Goal: Ask a question

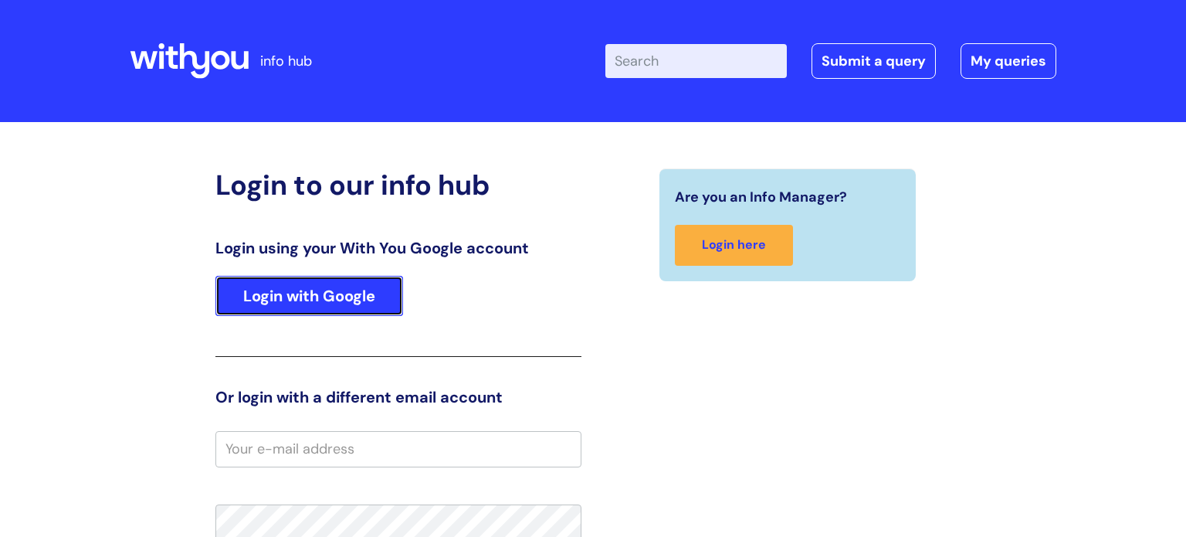
click at [334, 299] on link "Login with Google" at bounding box center [309, 296] width 188 height 40
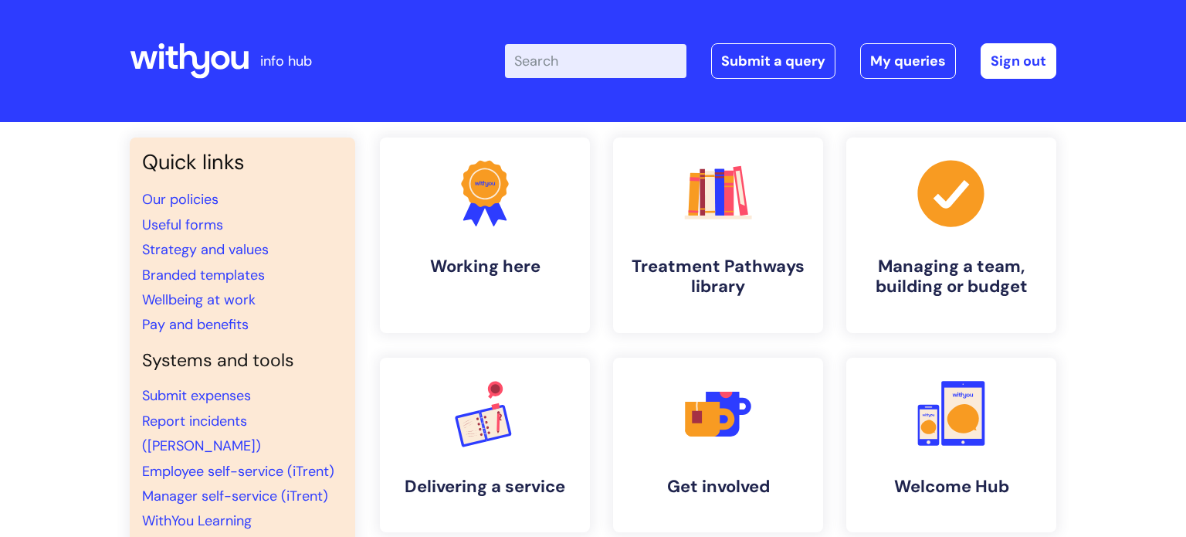
click at [604, 61] on input "Enter your search term here..." at bounding box center [596, 61] width 182 height 34
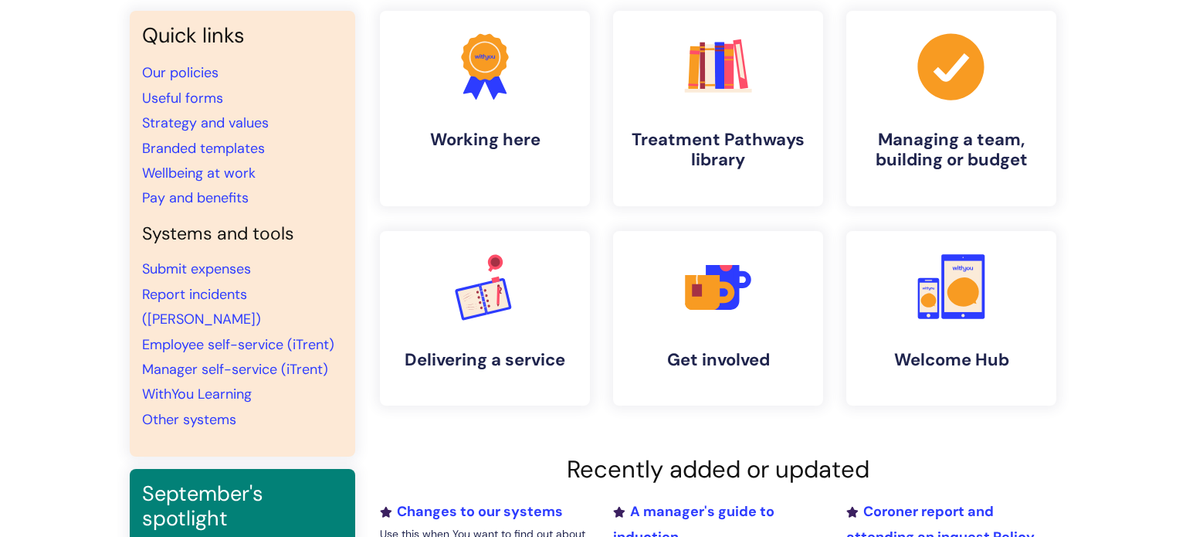
scroll to position [129, 0]
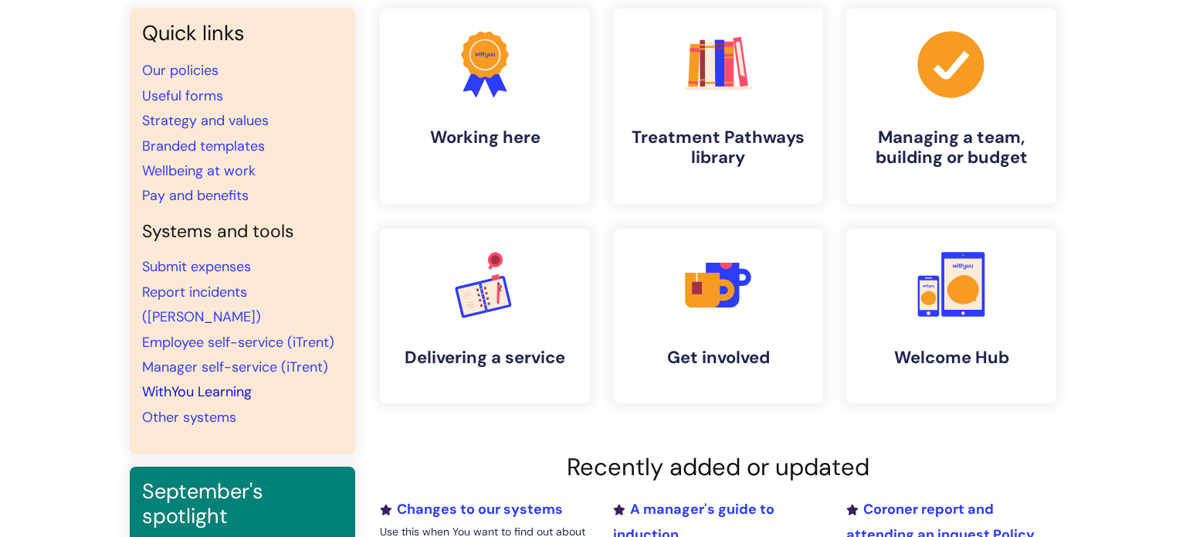
click at [200, 382] on link "WithYou Learning" at bounding box center [197, 391] width 110 height 19
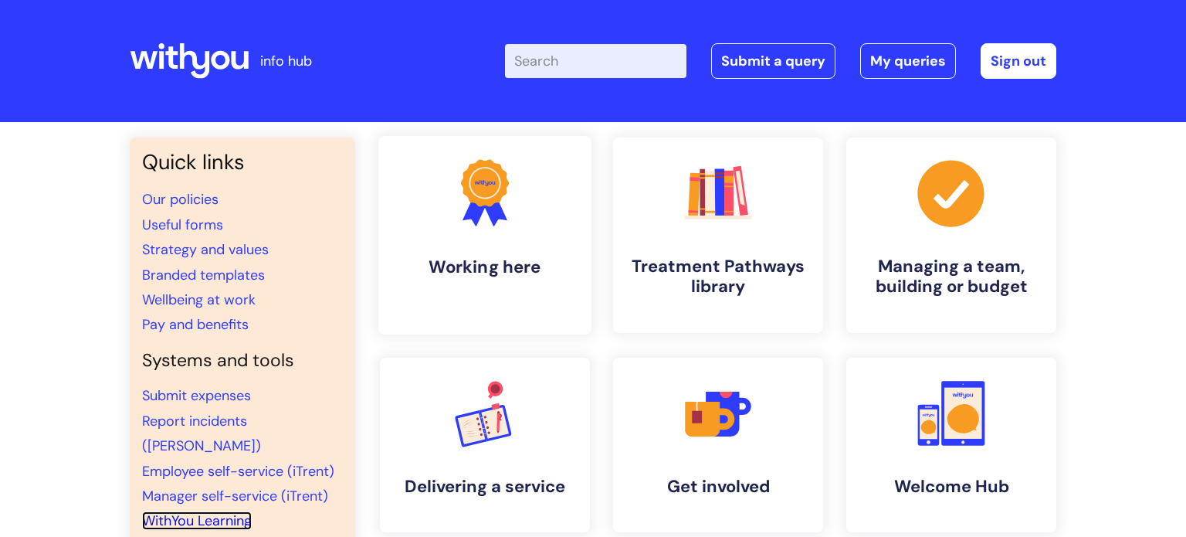
scroll to position [0, 0]
click at [541, 61] on input "Enter your search term here..." at bounding box center [596, 61] width 182 height 34
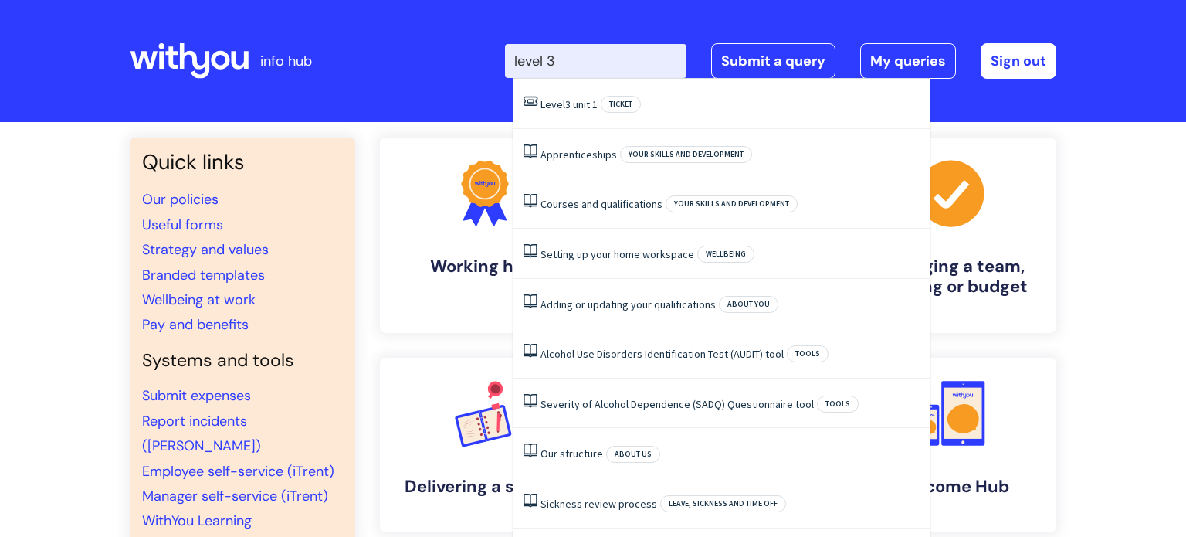
type input "level 3"
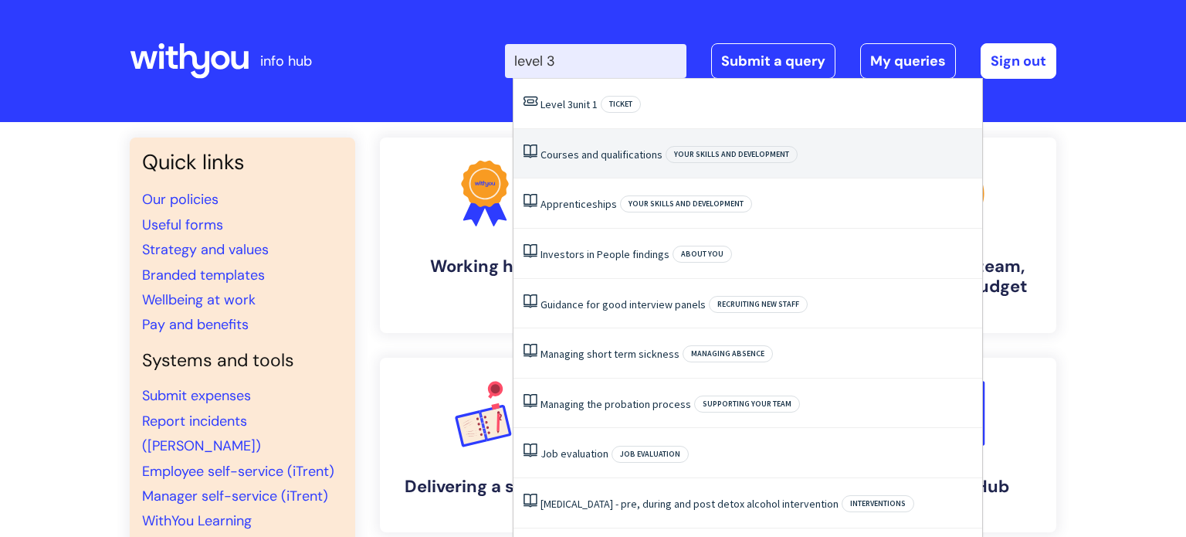
click at [583, 154] on link "Courses and qualifications" at bounding box center [602, 155] width 122 height 14
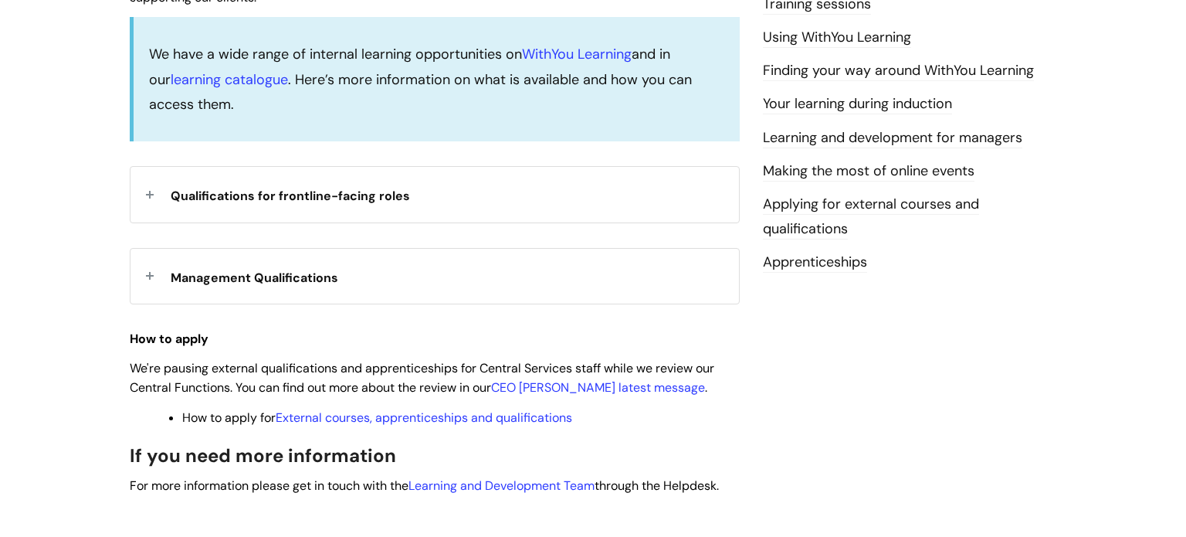
scroll to position [510, 0]
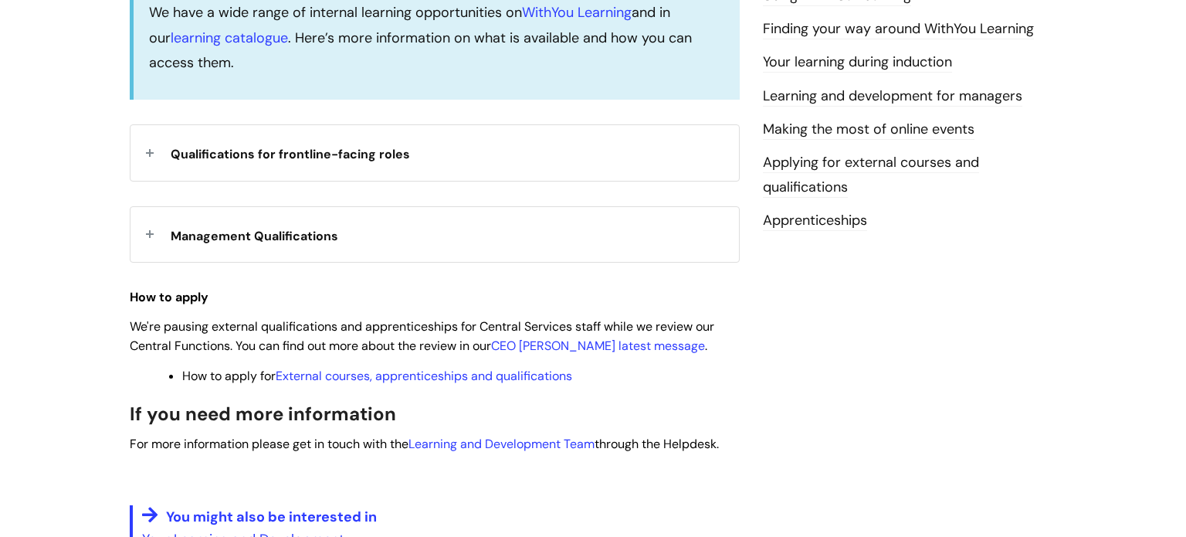
click at [151, 236] on div "Management Qualifications" at bounding box center [435, 234] width 609 height 55
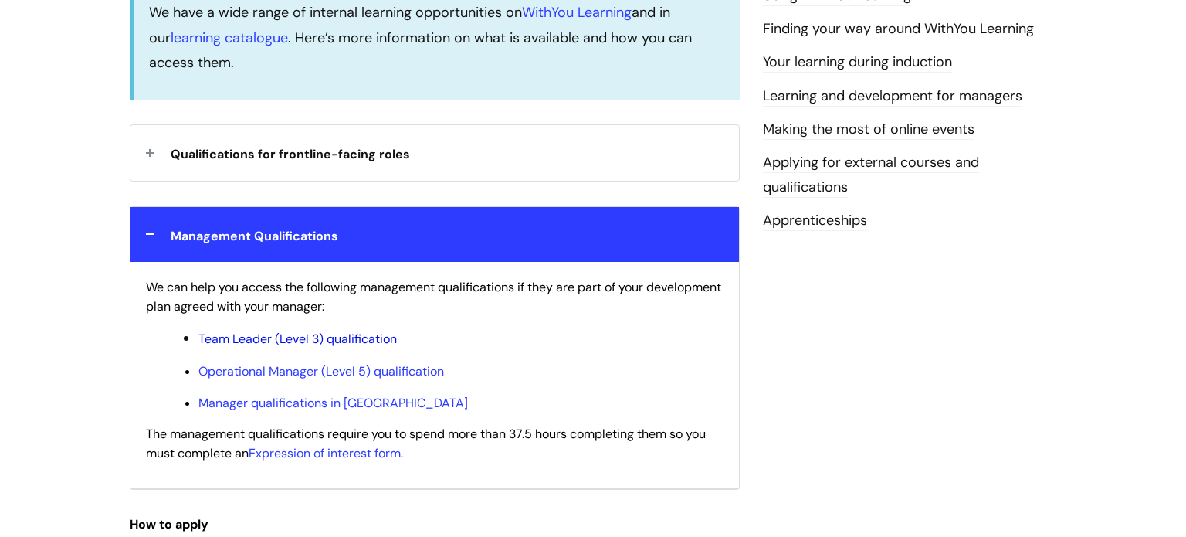
click at [282, 338] on link "Team Leader (Level 3) qualification" at bounding box center [297, 339] width 198 height 16
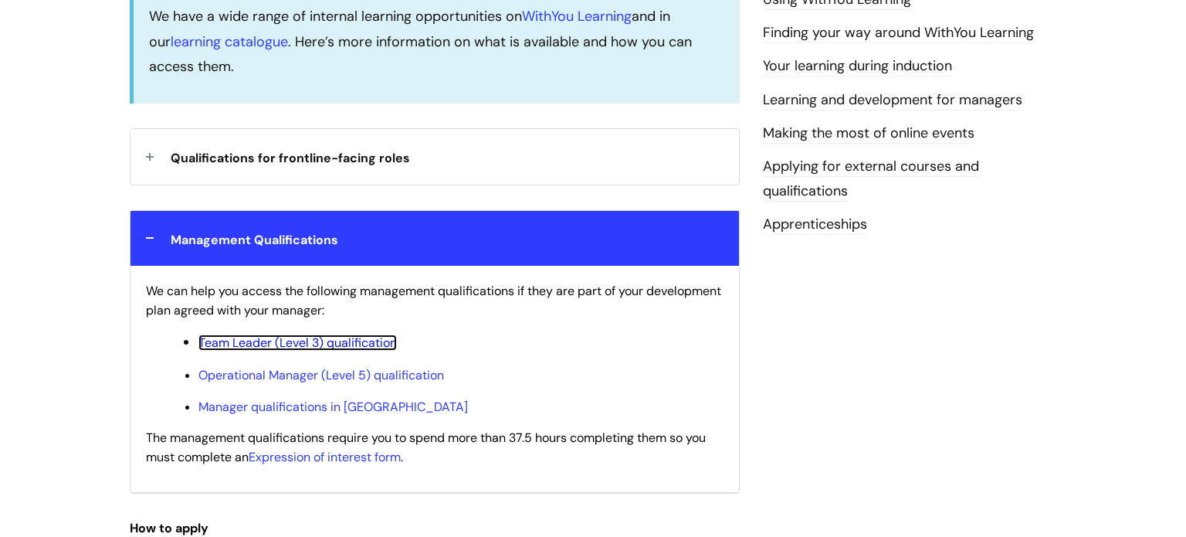
scroll to position [515, 0]
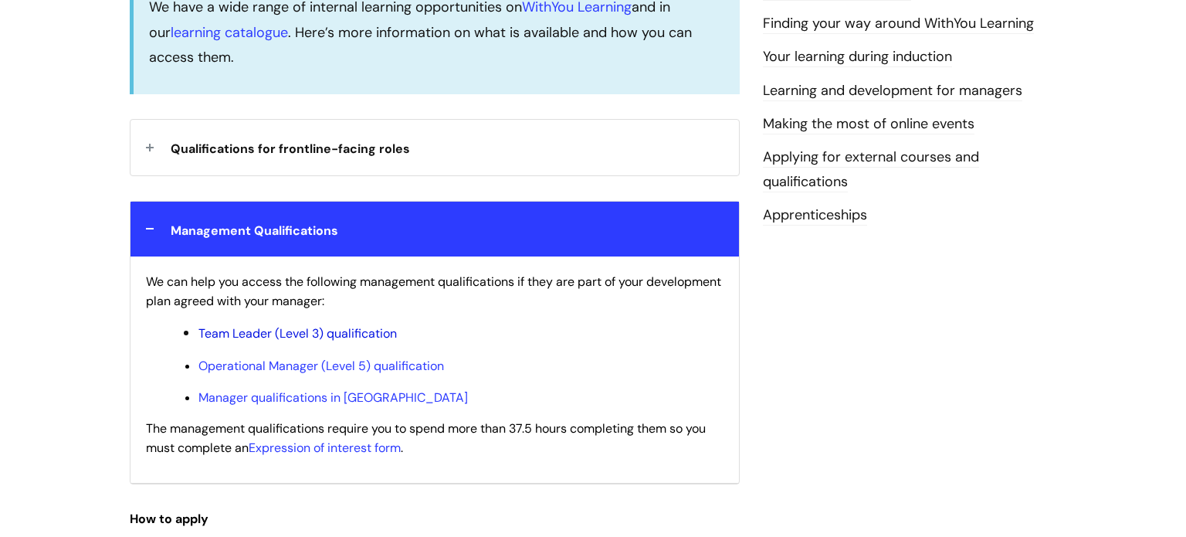
click at [277, 337] on link "Team Leader (Level 3) qualification" at bounding box center [297, 333] width 198 height 16
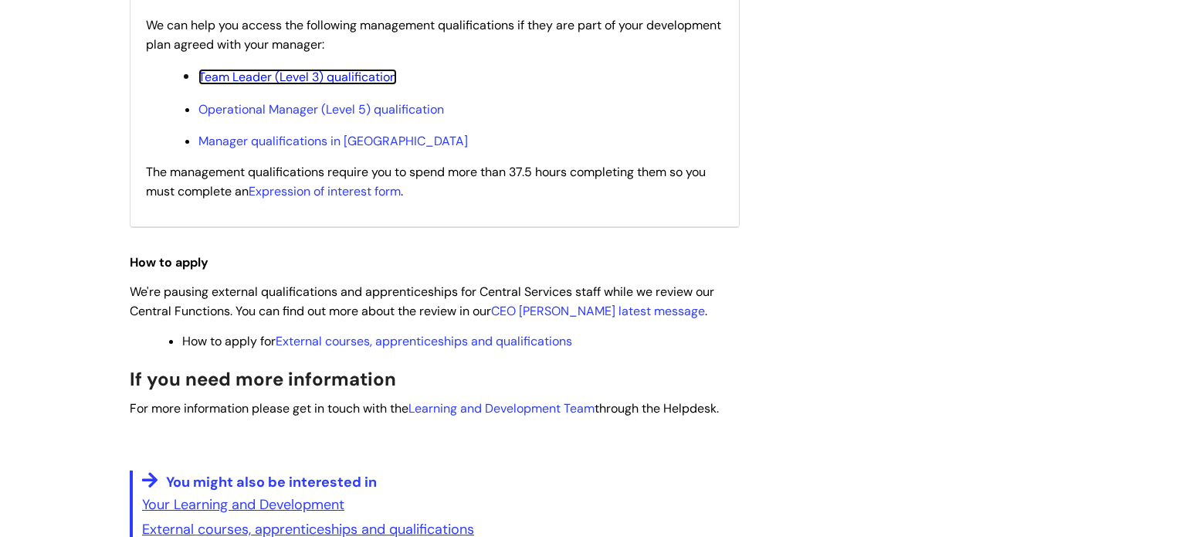
scroll to position [769, 0]
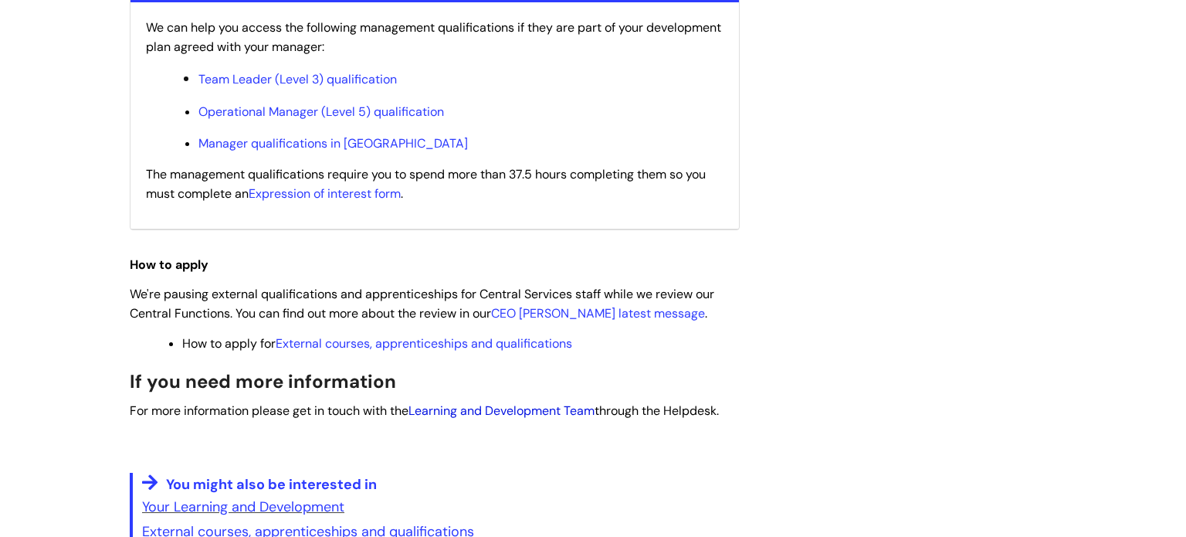
click at [474, 416] on link "Learning and Development Team" at bounding box center [502, 410] width 186 height 16
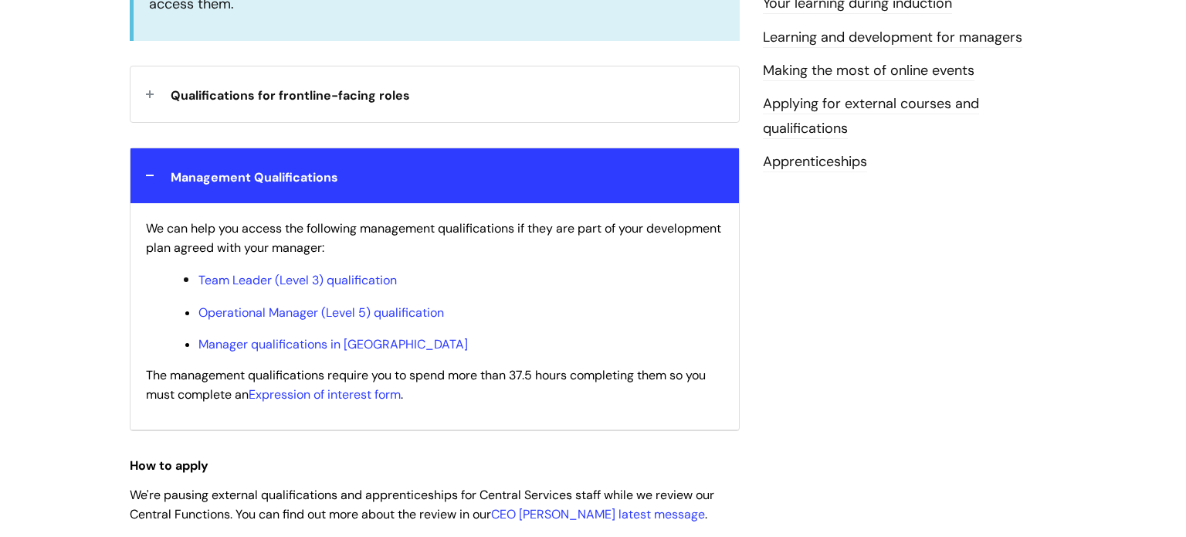
scroll to position [565, 0]
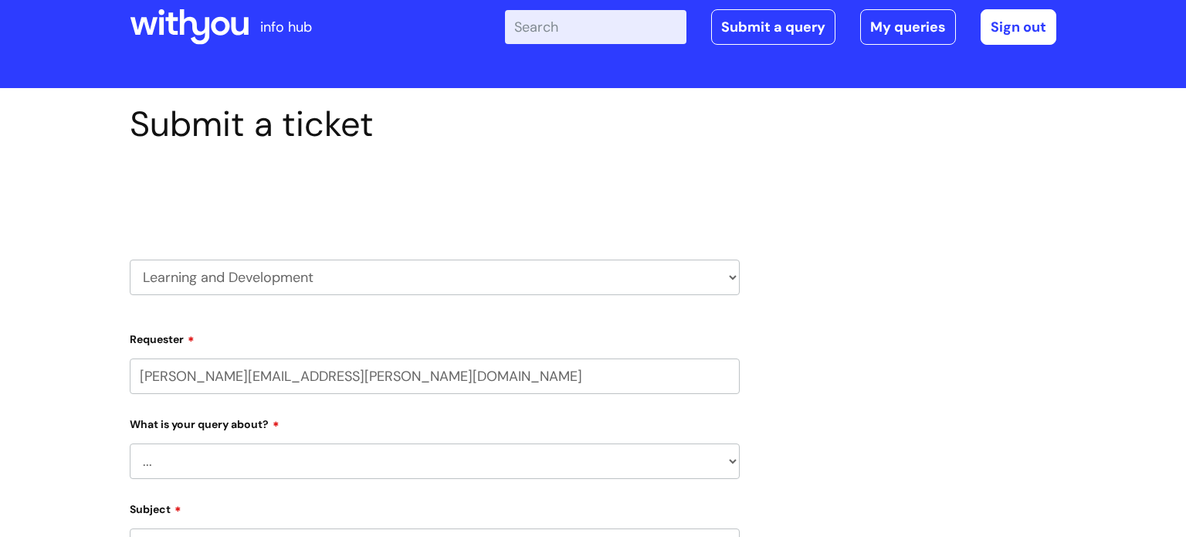
scroll to position [46, 0]
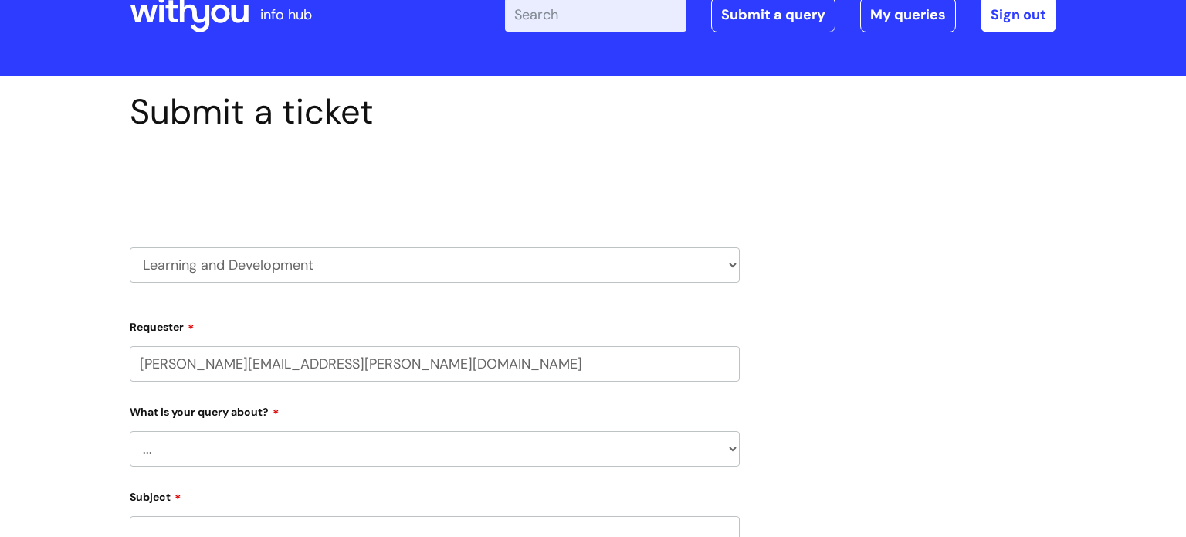
click at [399, 443] on select "... Question about a training course or session booking Ask about apprenticeshi…" at bounding box center [435, 449] width 610 height 36
select select "Ask about apprenticeships, courses or qualifications"
click at [130, 431] on select "... Question about a training course or session booking Ask about apprenticeshi…" at bounding box center [435, 449] width 610 height 36
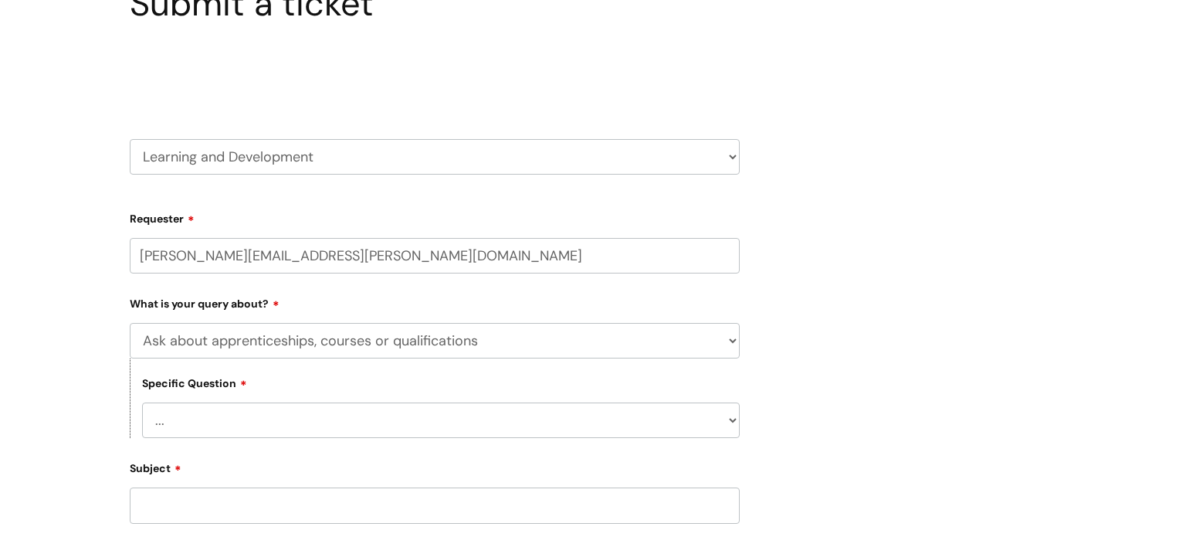
scroll to position [158, 0]
click at [488, 421] on select "... External training course enquiry Apprenticeship enquiry Level 3 Tackling Su…" at bounding box center [441, 417] width 598 height 36
select select "Apprenticeship enquiry"
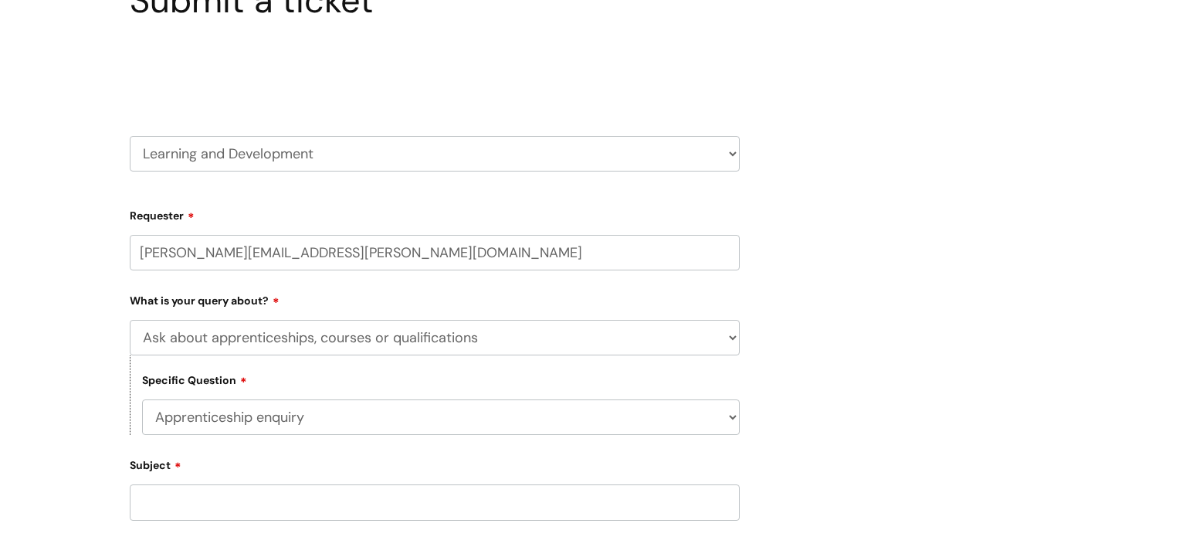
click at [142, 400] on select "... External training course enquiry Apprenticeship enquiry Level 3 Tackling Su…" at bounding box center [441, 417] width 598 height 36
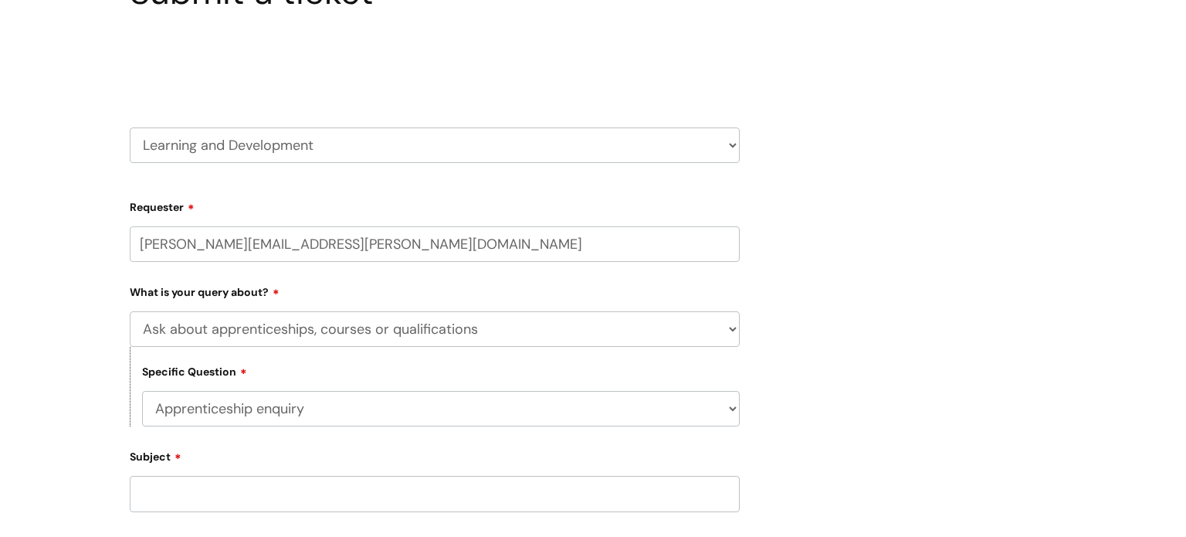
scroll to position [252, 0]
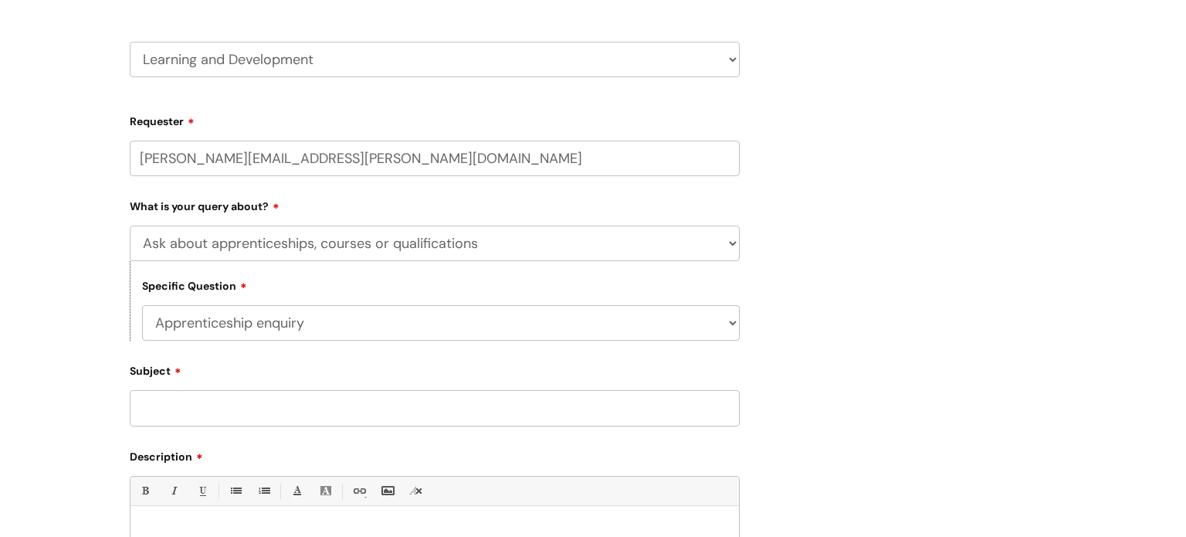
click at [295, 408] on input "Subject" at bounding box center [435, 408] width 610 height 36
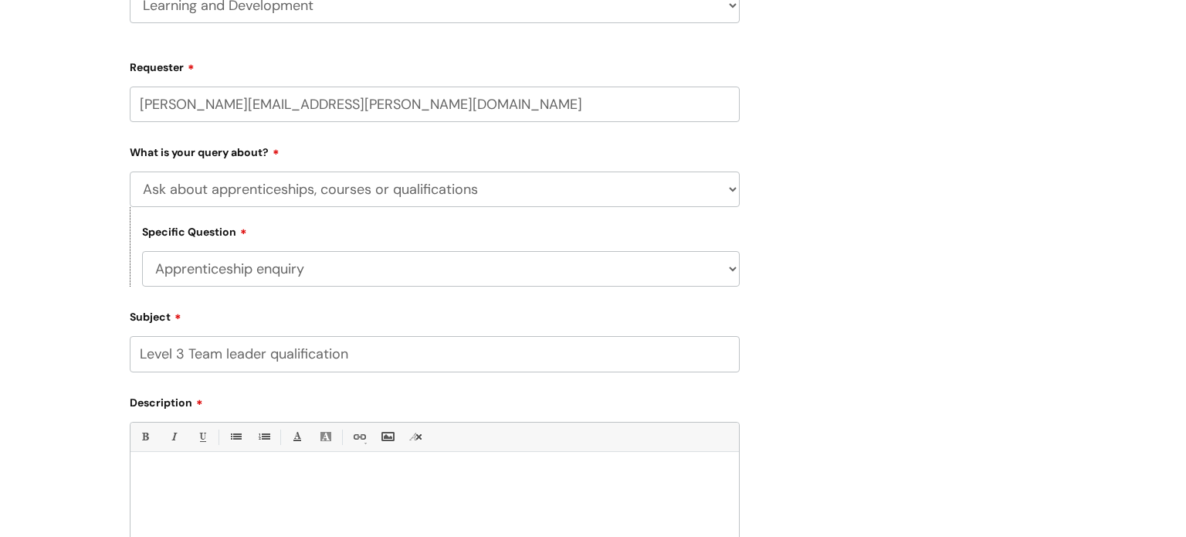
scroll to position [314, 0]
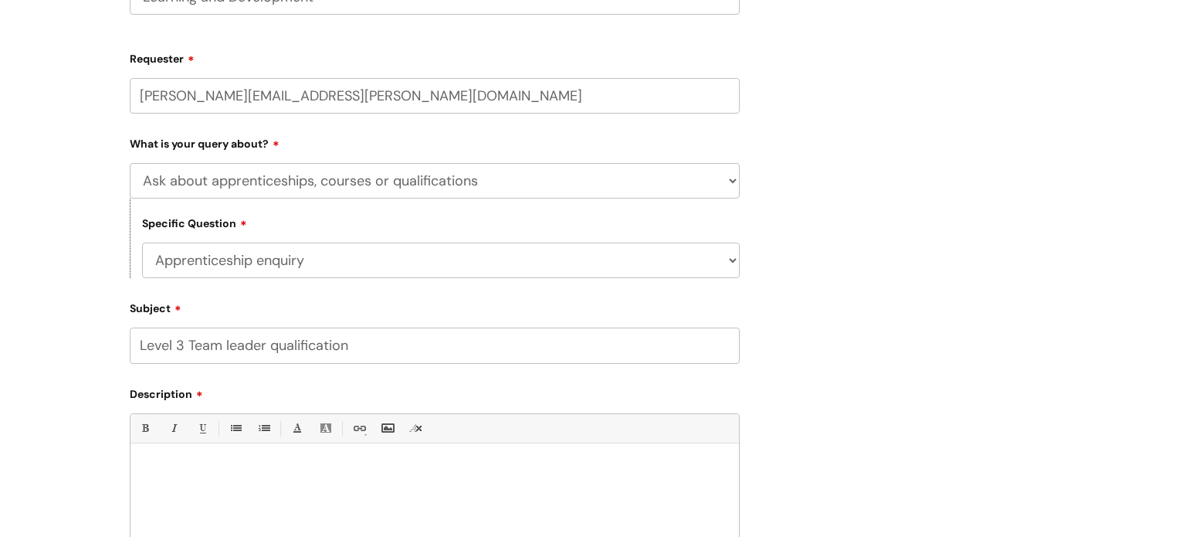
type input "Level 3 Team leader qualification"
click at [260, 456] on div at bounding box center [435, 504] width 609 height 107
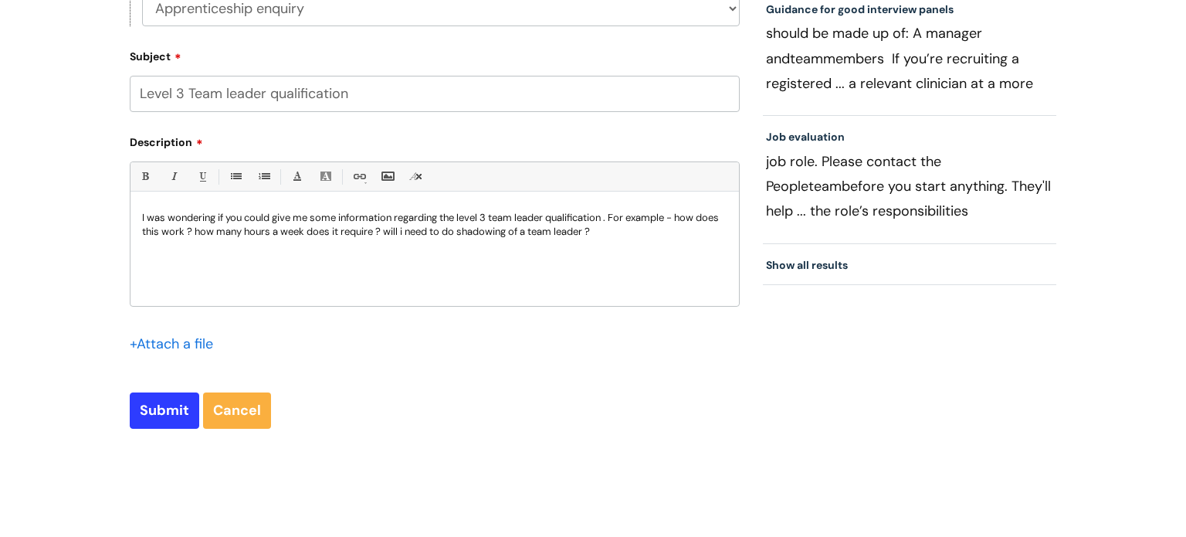
scroll to position [534, 0]
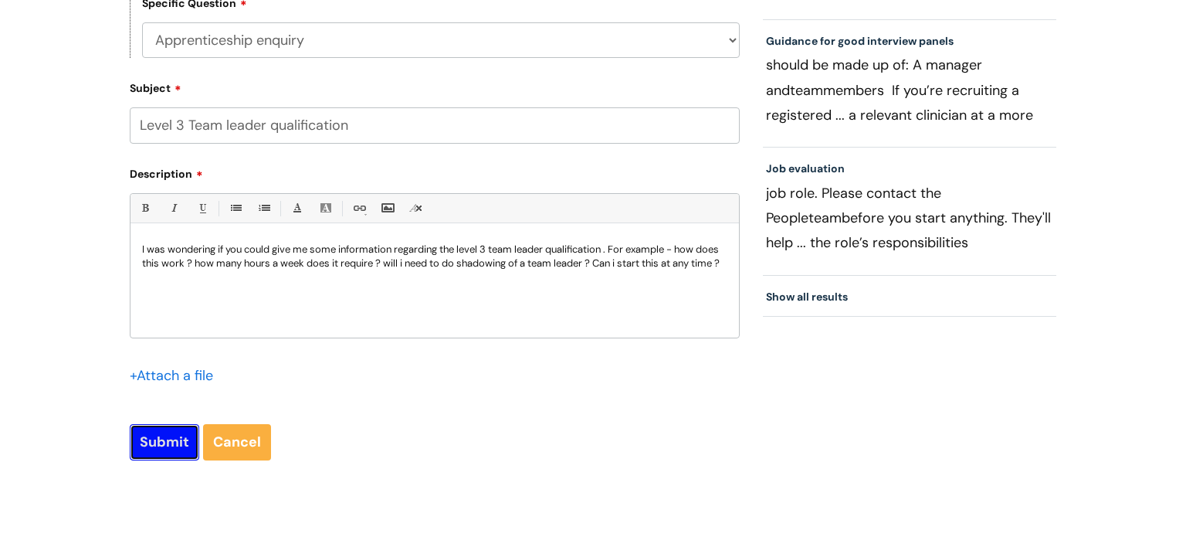
click at [161, 439] on input "Submit" at bounding box center [165, 442] width 70 height 36
type input "Please Wait..."
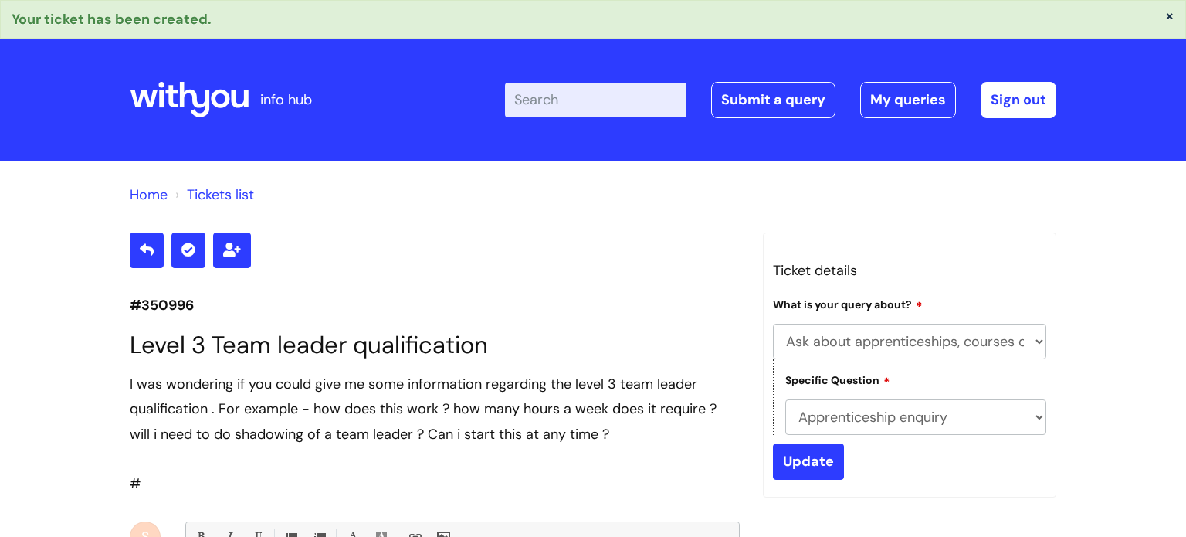
select select "Ask about apprenticeships, courses or qualifications"
select select "Apprenticeship enquiry"
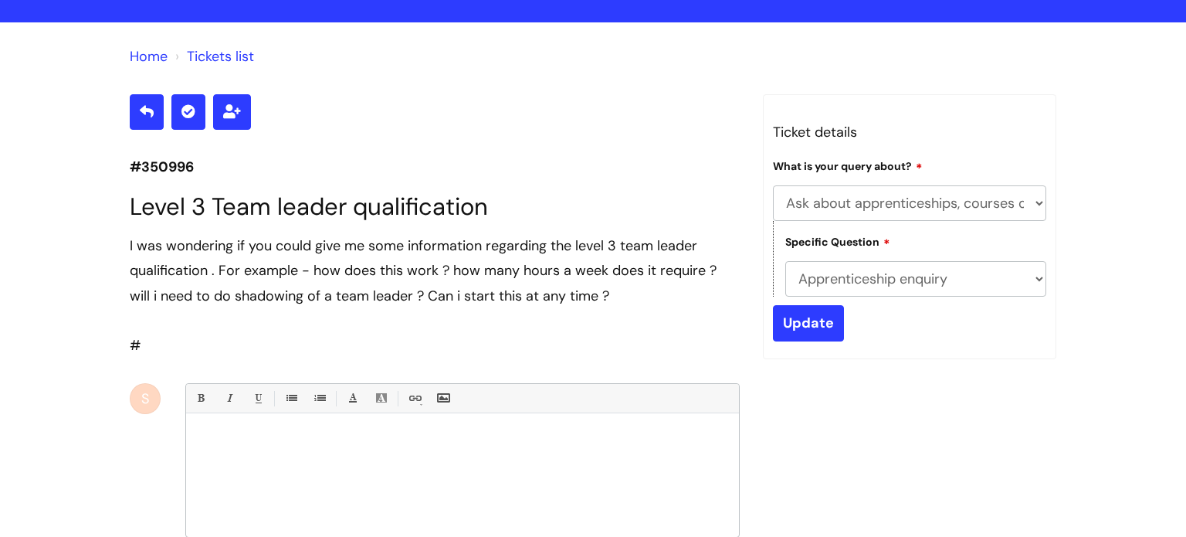
scroll to position [14, 0]
